Goal: Task Accomplishment & Management: Manage account settings

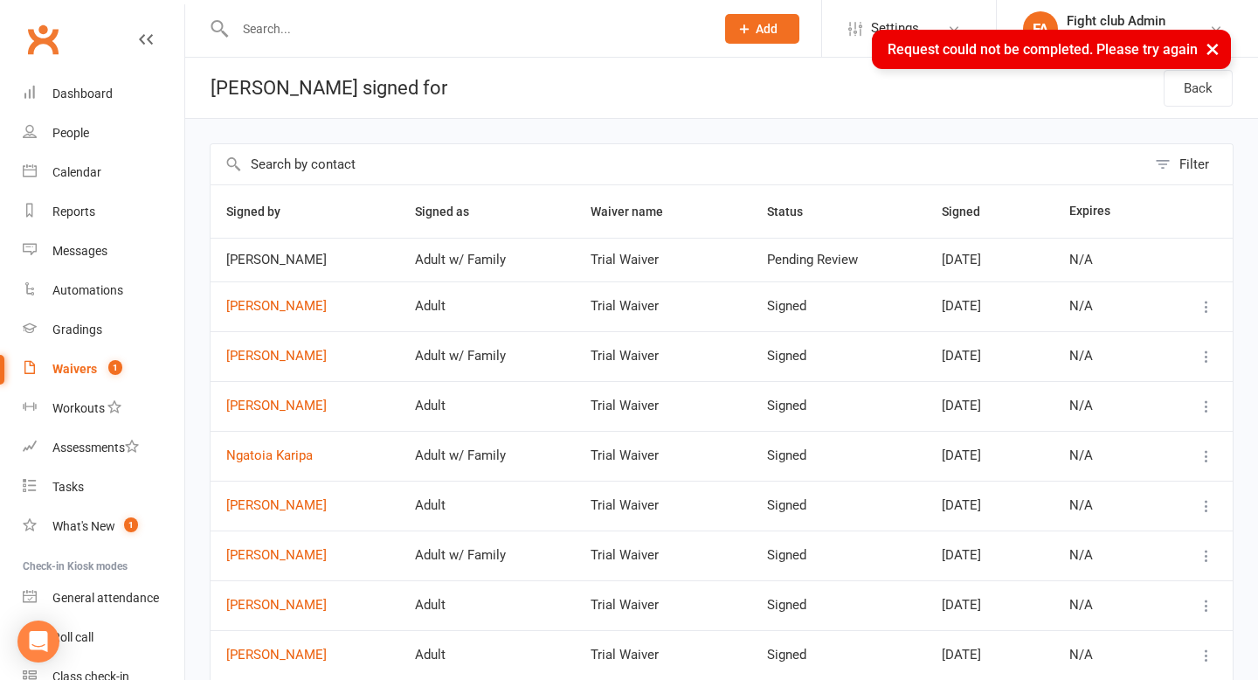
click at [87, 371] on div "Waivers" at bounding box center [74, 369] width 45 height 14
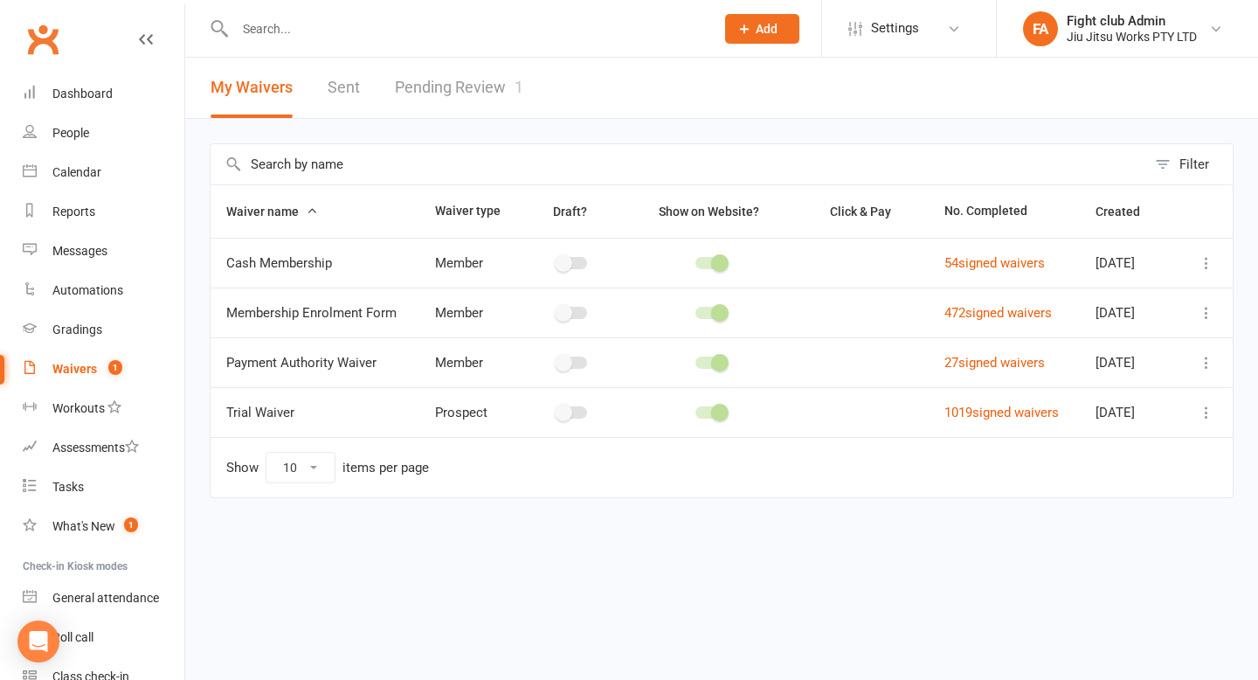
click at [506, 97] on link "Pending Review 1" at bounding box center [459, 88] width 128 height 60
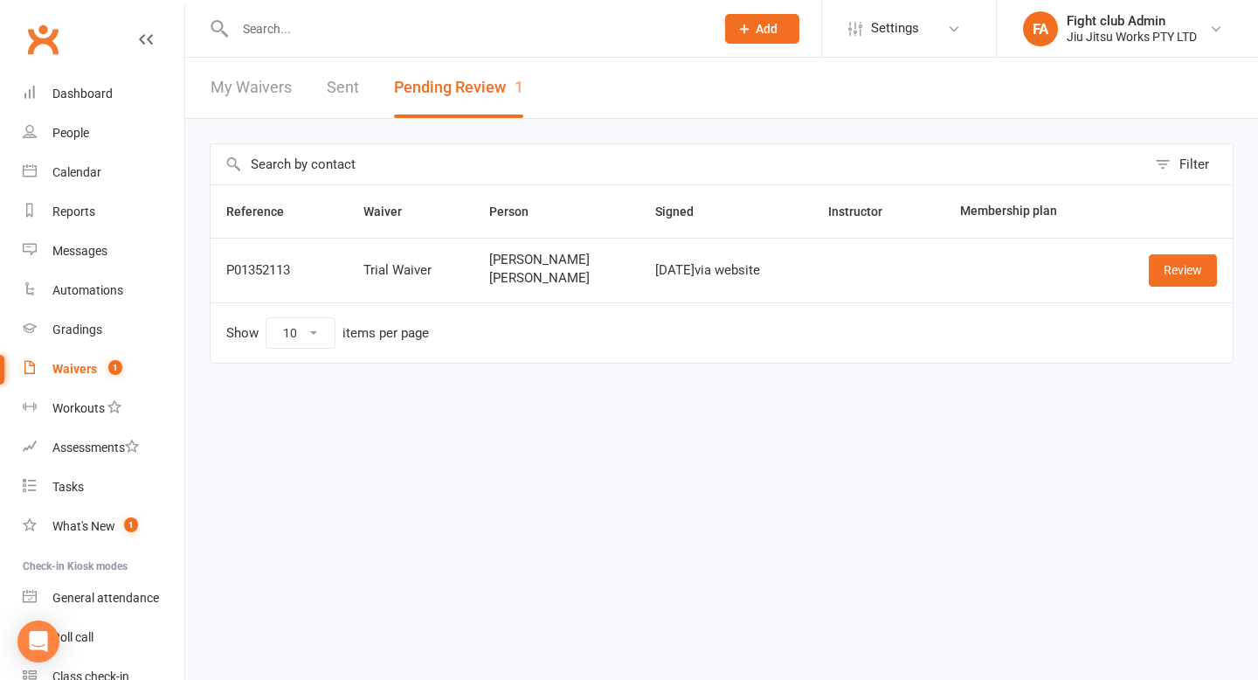
click at [517, 260] on span "[PERSON_NAME]" at bounding box center [556, 260] width 135 height 15
click at [516, 278] on span "[PERSON_NAME]" at bounding box center [556, 278] width 135 height 15
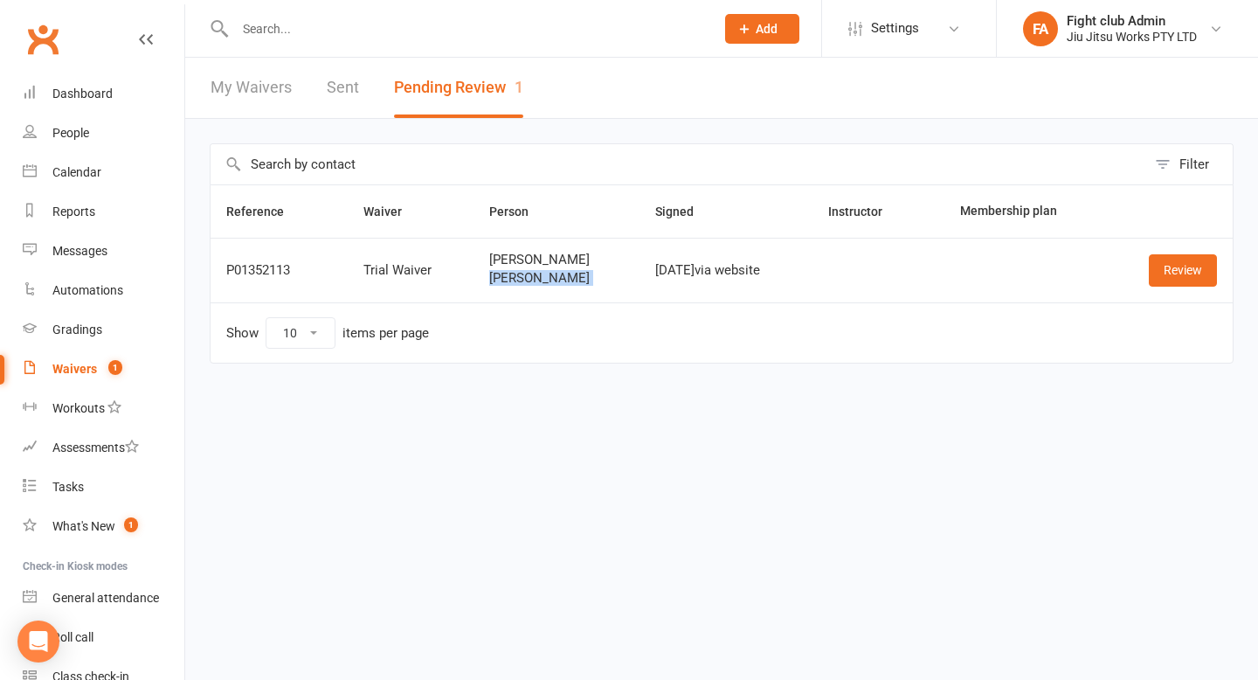
click at [516, 278] on span "[PERSON_NAME]" at bounding box center [556, 278] width 135 height 15
click at [655, 263] on div "[DATE] via website" at bounding box center [725, 270] width 141 height 15
click at [1200, 280] on link "Review" at bounding box center [1183, 269] width 68 height 31
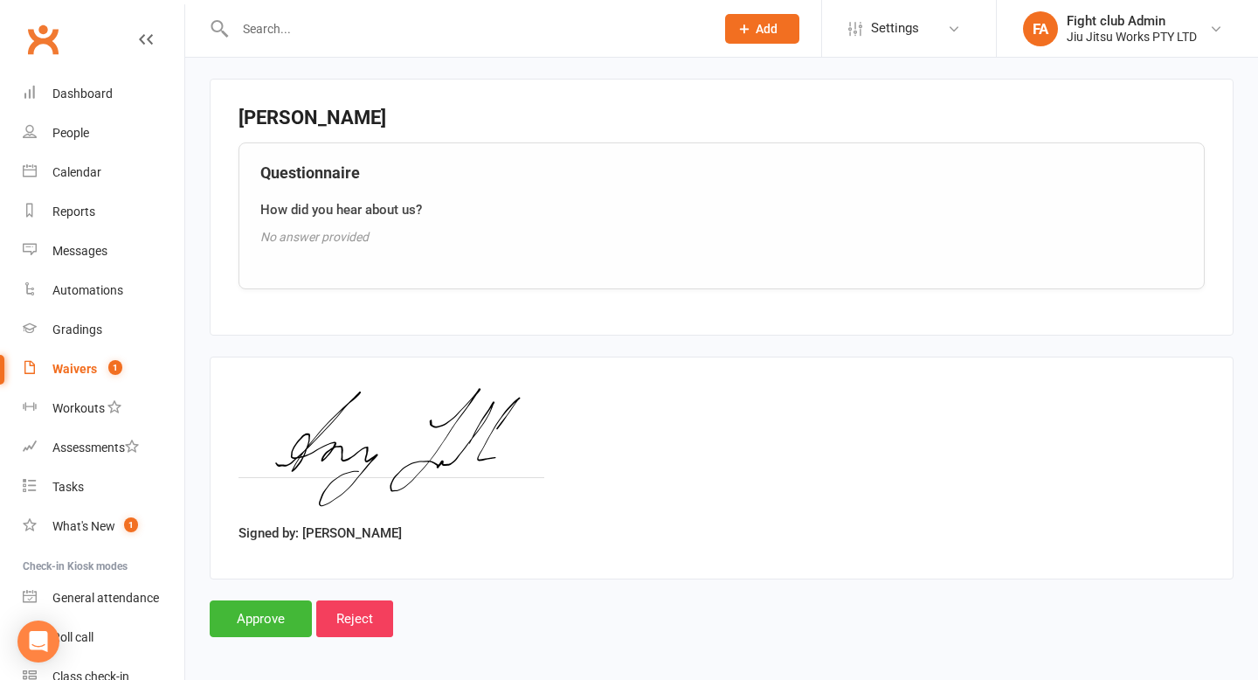
scroll to position [1816, 0]
click at [82, 529] on div "What's New" at bounding box center [83, 526] width 63 height 14
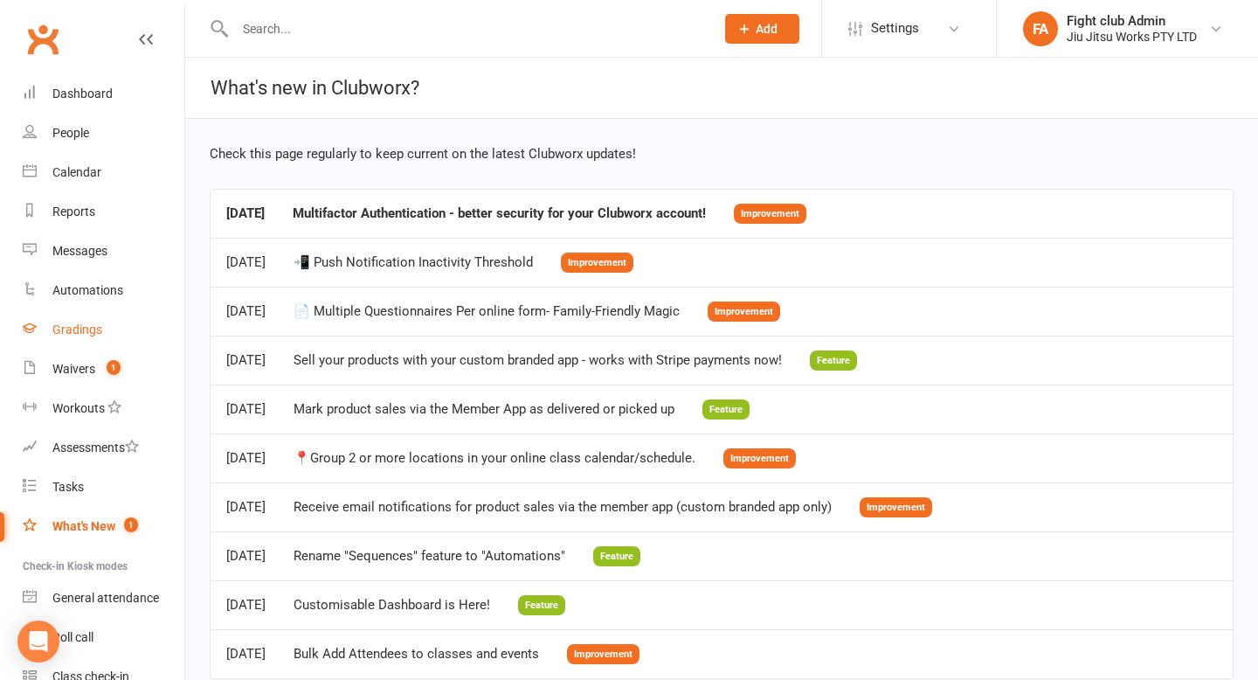
click at [99, 346] on link "Gradings" at bounding box center [104, 329] width 162 height 39
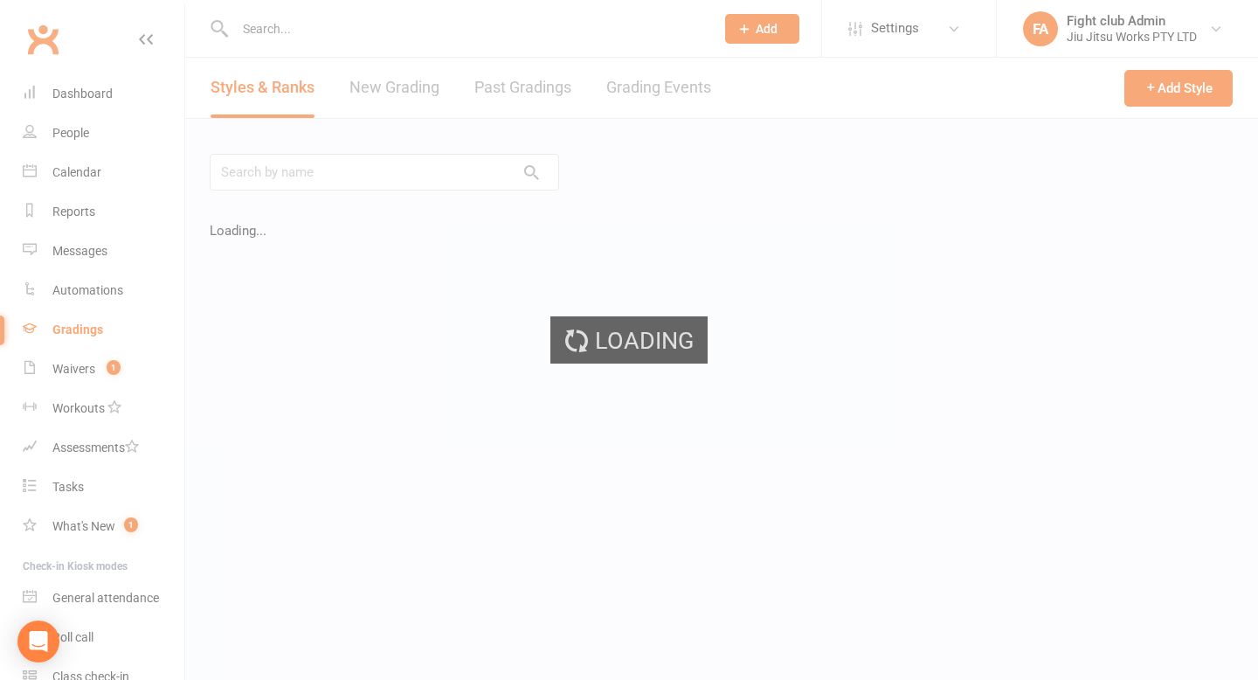
click at [97, 380] on div "Loading" at bounding box center [629, 340] width 1258 height 680
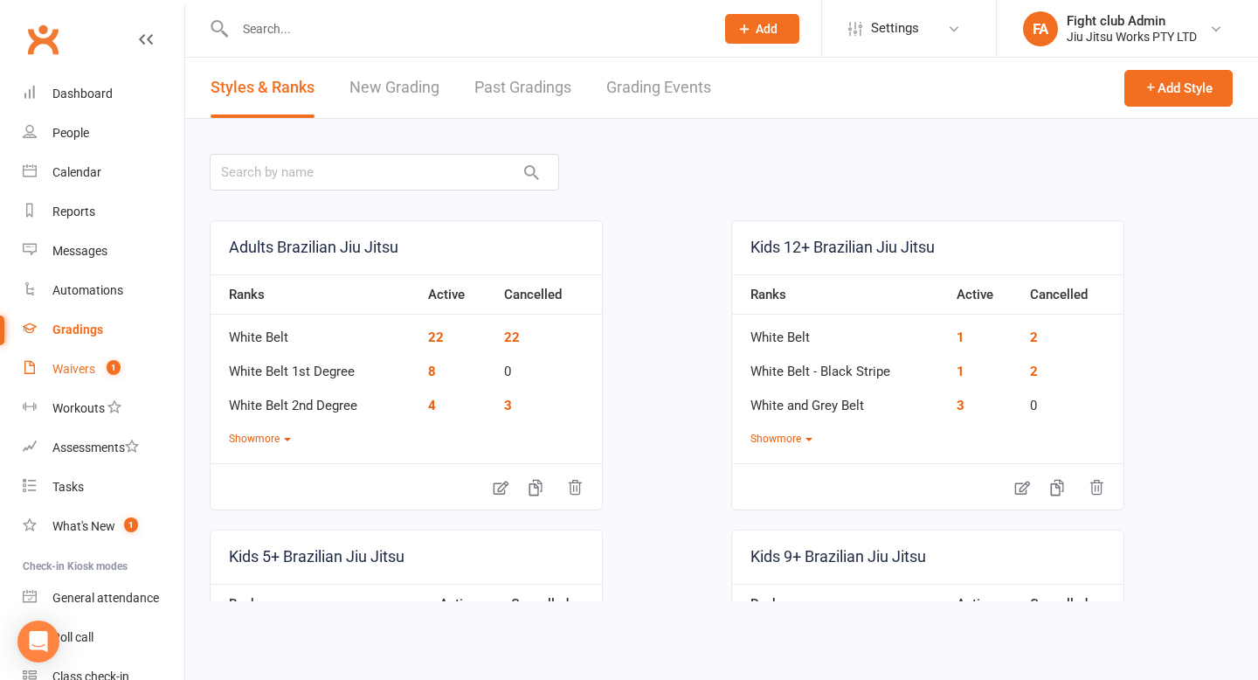
click at [97, 370] on link "Waivers 1" at bounding box center [104, 369] width 162 height 39
